Goal: Learn about a topic

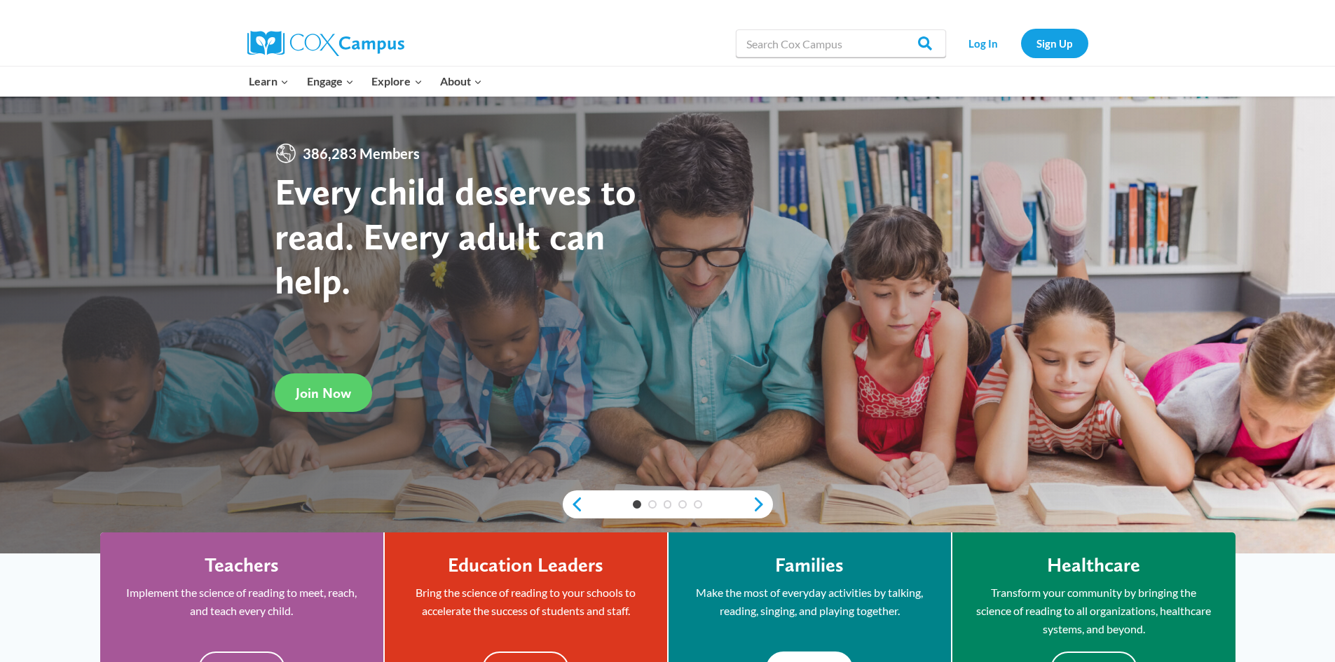
scroll to position [140, 0]
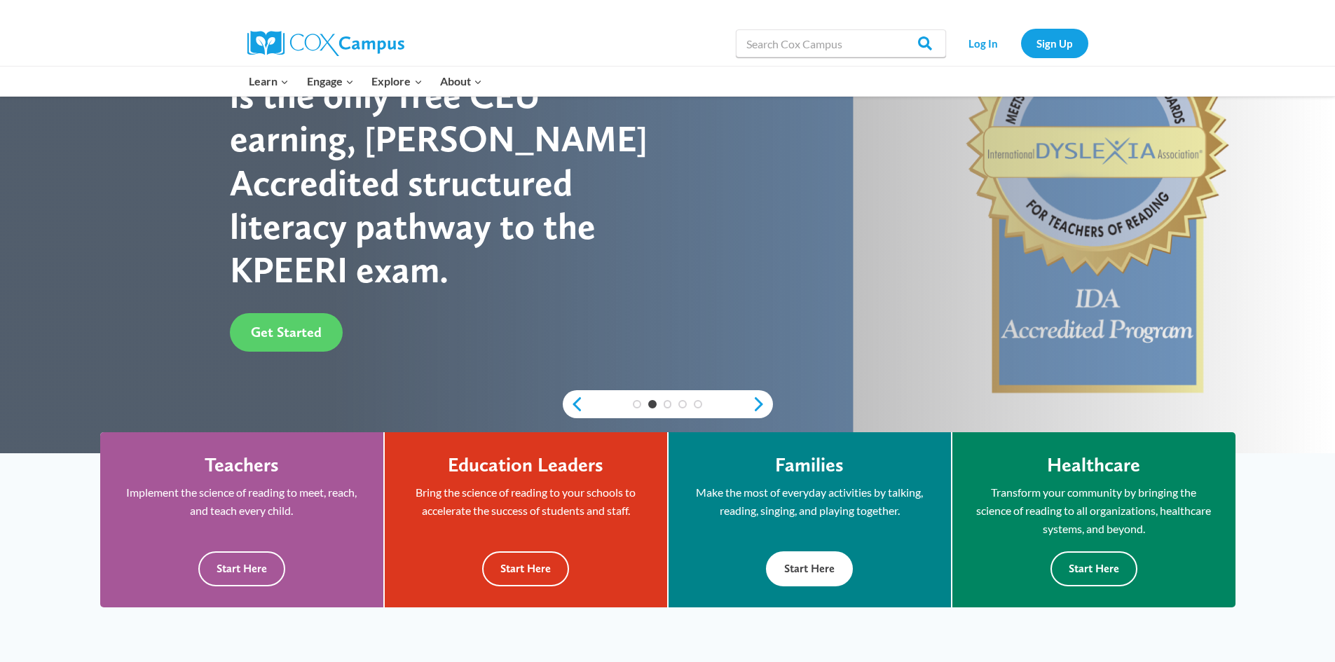
click at [799, 564] on button "Start Here" at bounding box center [809, 569] width 87 height 34
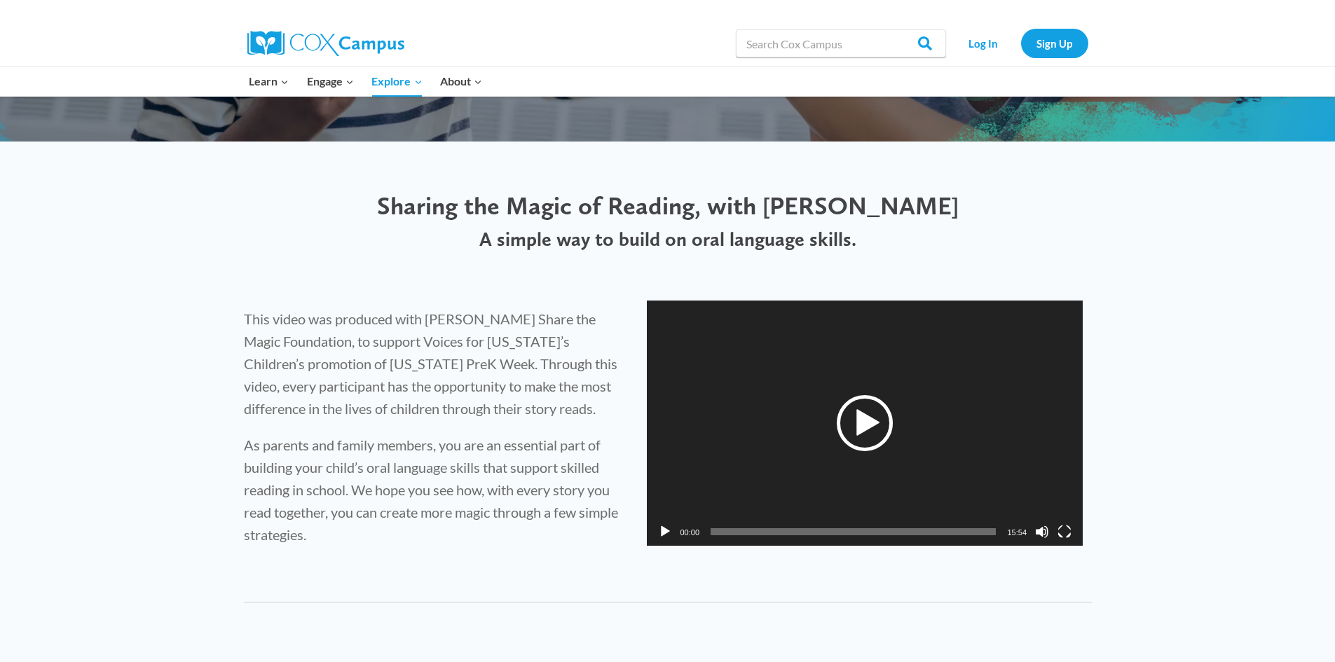
scroll to position [280, 0]
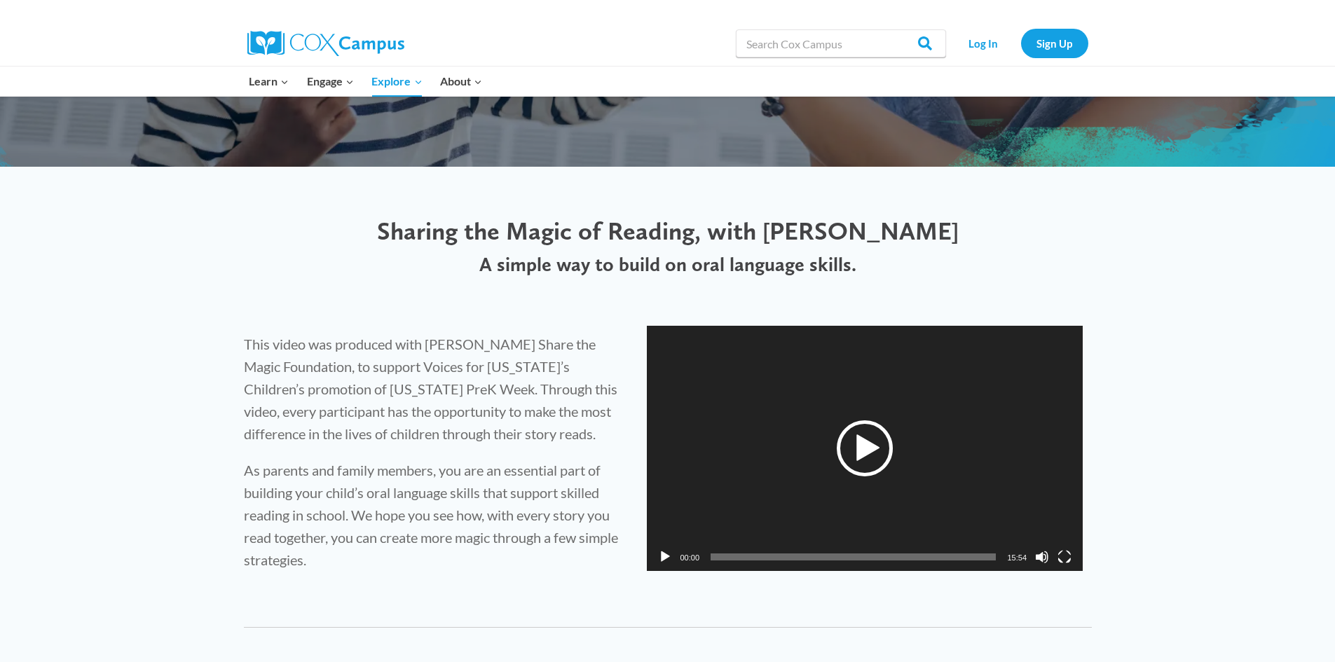
click at [857, 452] on div "Play" at bounding box center [865, 449] width 56 height 56
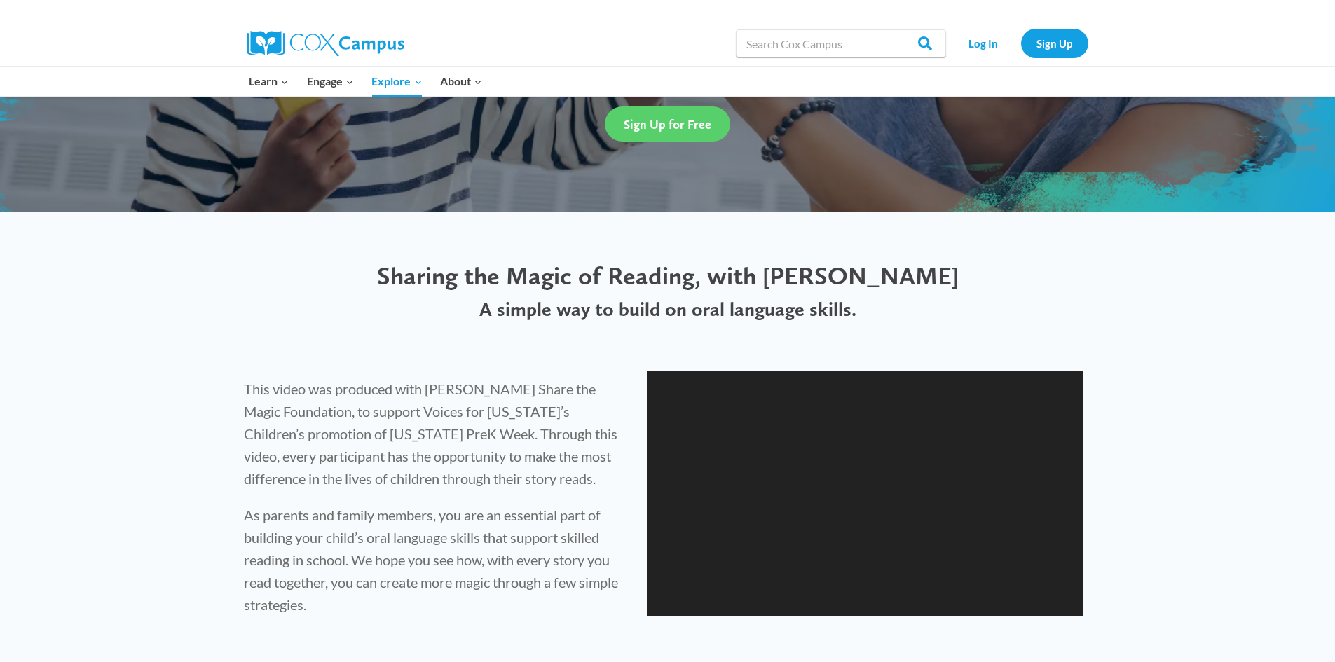
scroll to position [210, 0]
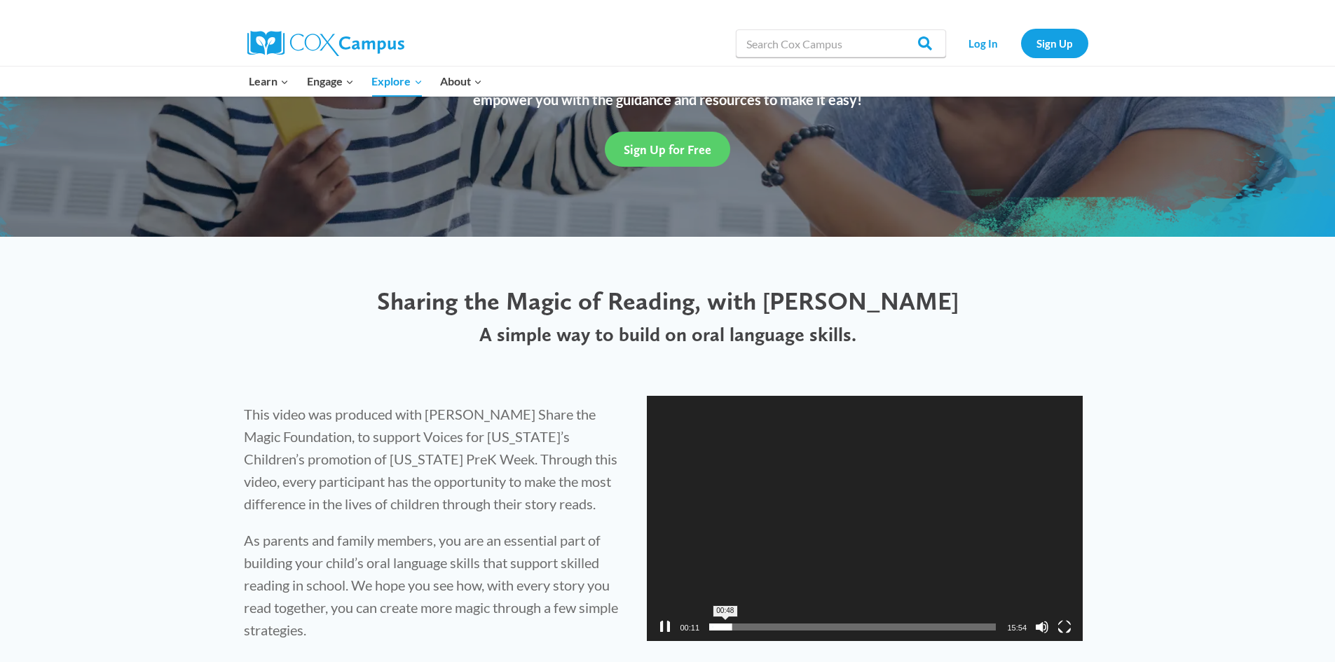
click at [725, 629] on span "00:48" at bounding box center [853, 627] width 285 height 7
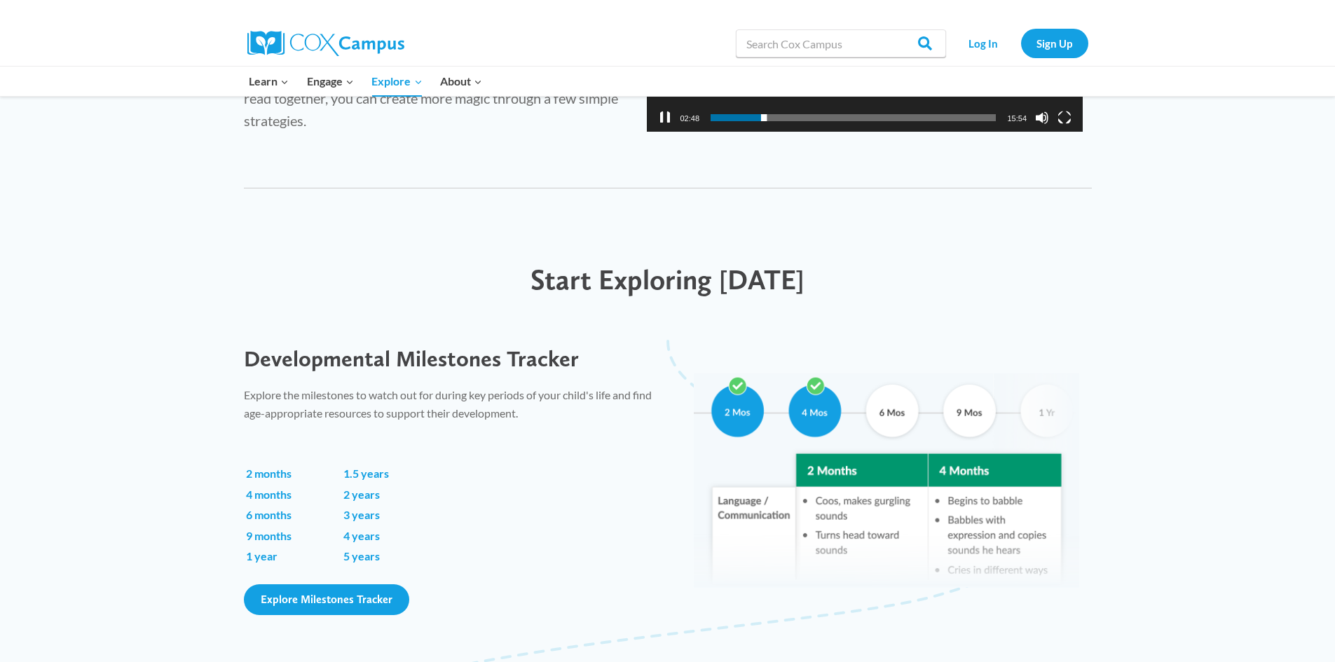
scroll to position [841, 0]
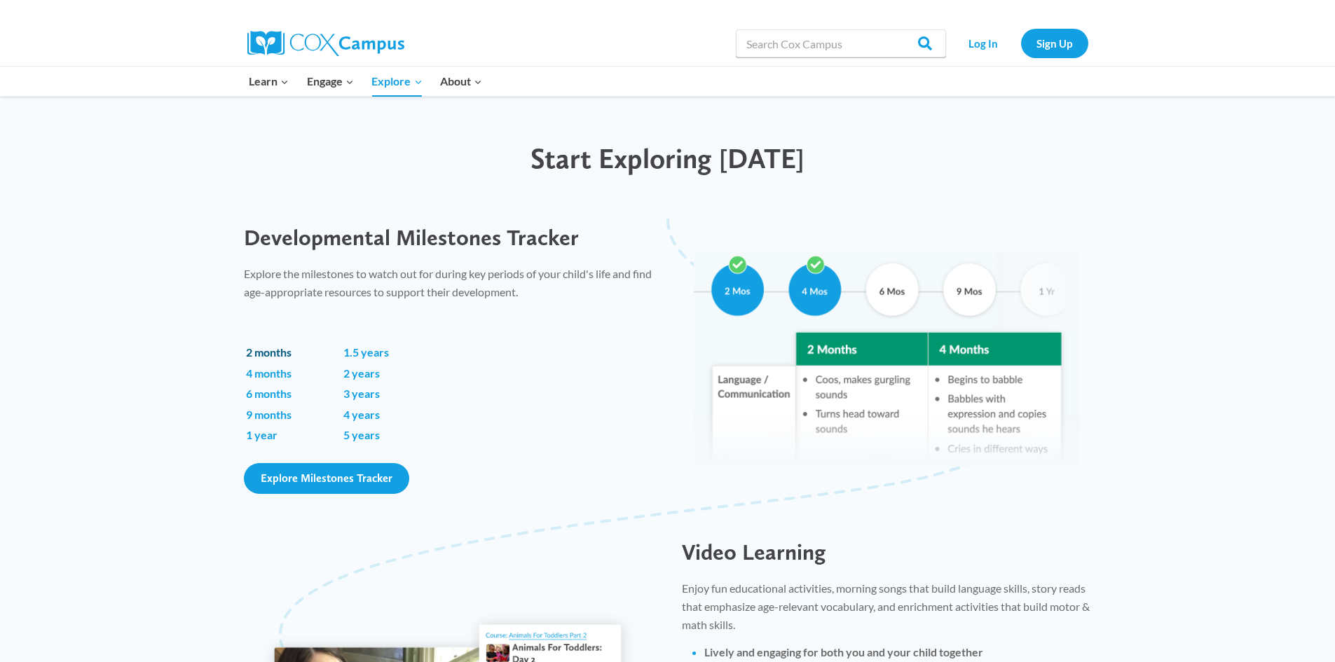
click at [260, 355] on link "2 months" at bounding box center [269, 352] width 46 height 13
